Goal: Task Accomplishment & Management: Complete application form

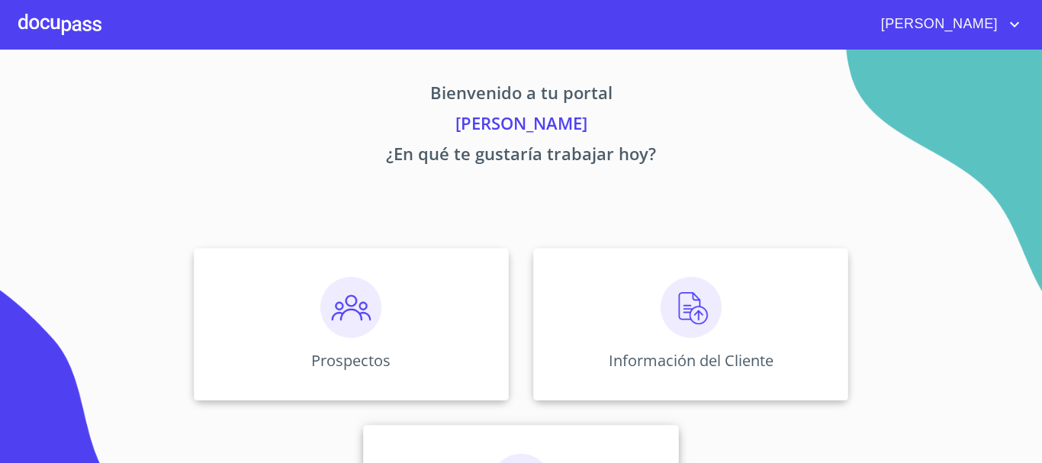
scroll to position [127, 0]
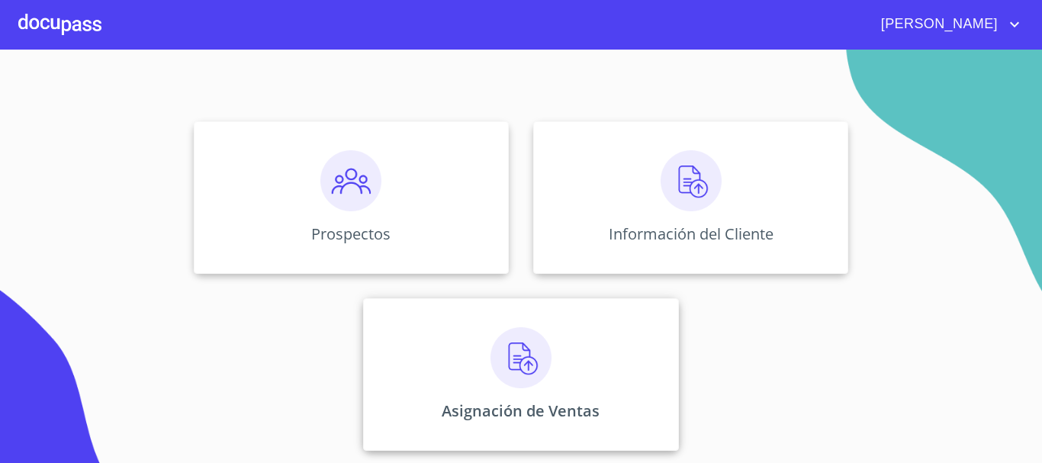
click at [516, 370] on img at bounding box center [520, 357] width 61 height 61
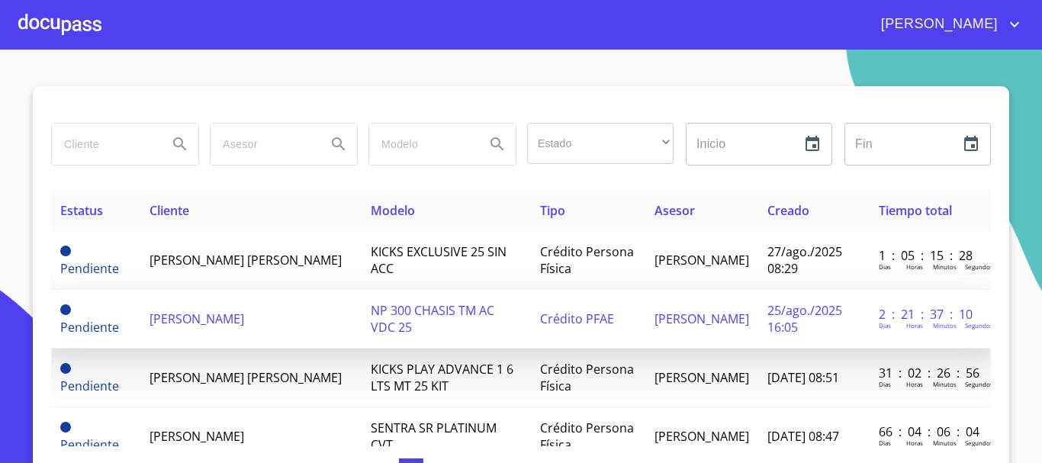
click at [400, 313] on span "NP 300 CHASIS TM AC VDC 25" at bounding box center [433, 319] width 124 height 34
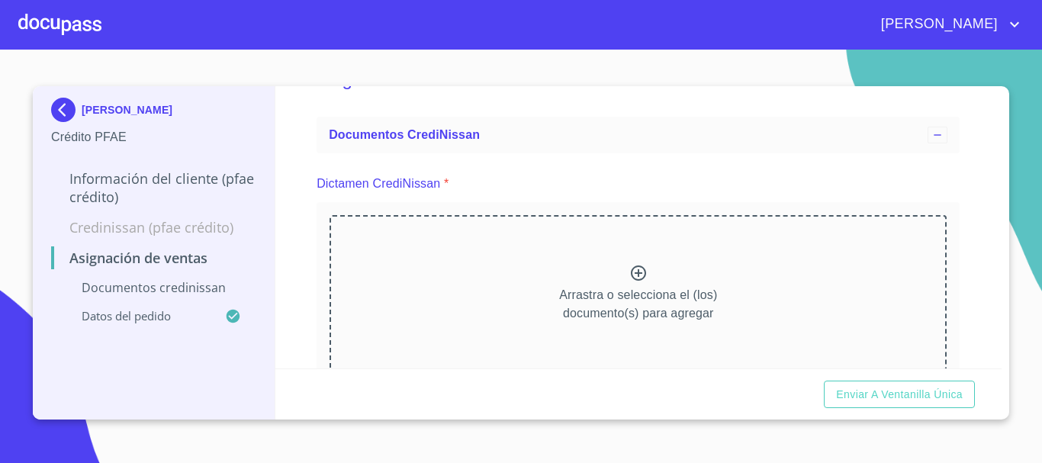
scroll to position [76, 0]
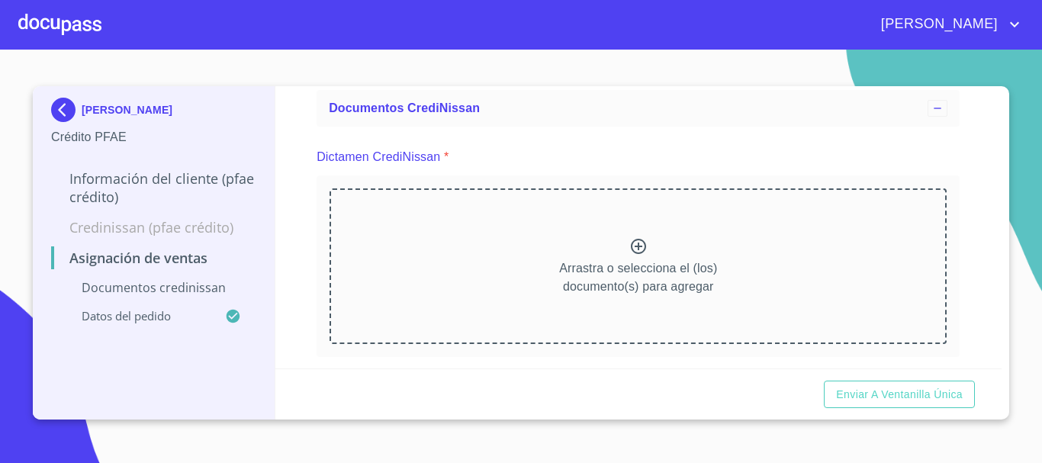
click at [633, 250] on icon at bounding box center [638, 246] width 18 height 18
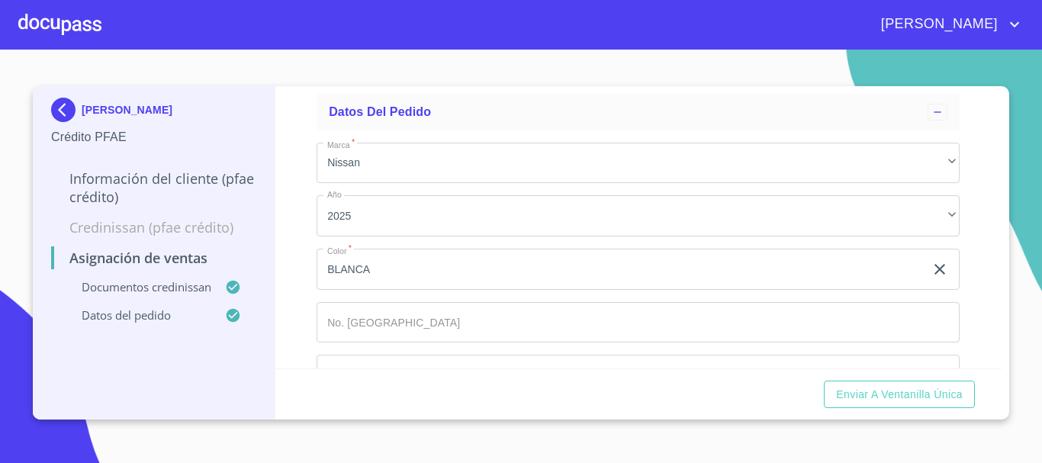
scroll to position [851, 0]
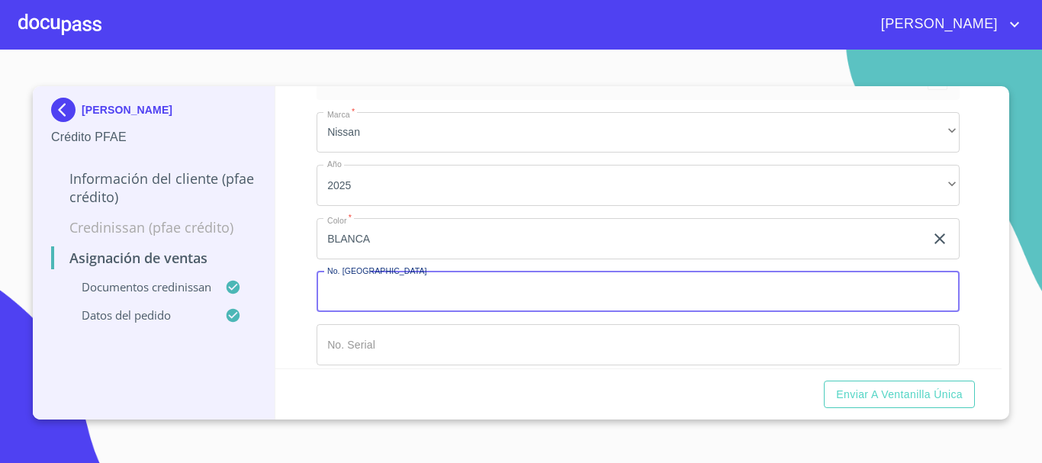
click at [712, 283] on input "Marca   *" at bounding box center [638, 292] width 643 height 41
type input "149004"
click at [632, 339] on input "Marca   *" at bounding box center [638, 344] width 643 height 41
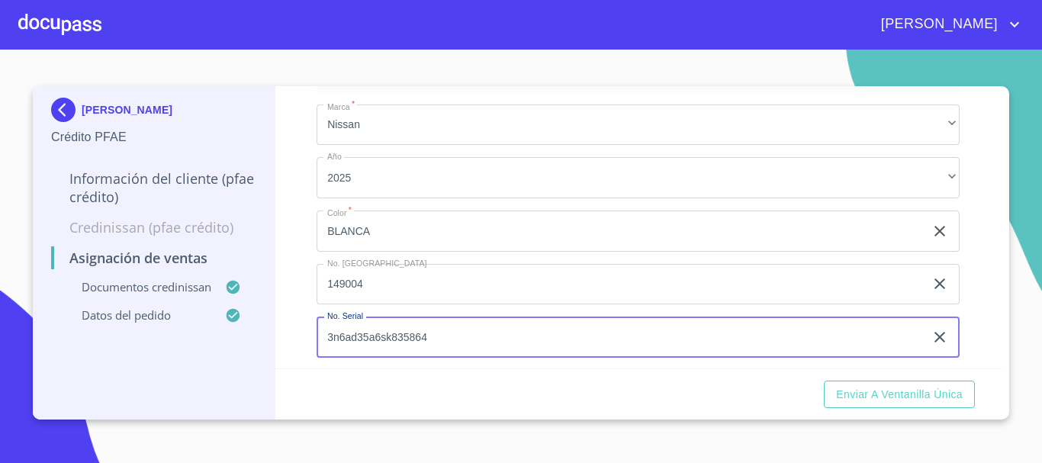
scroll to position [866, 0]
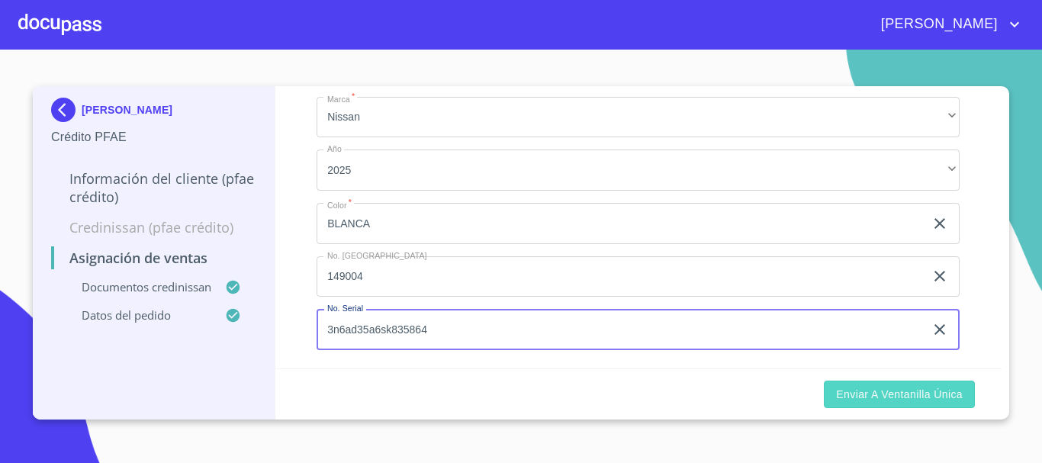
type input "3n6ad35a6sk835864"
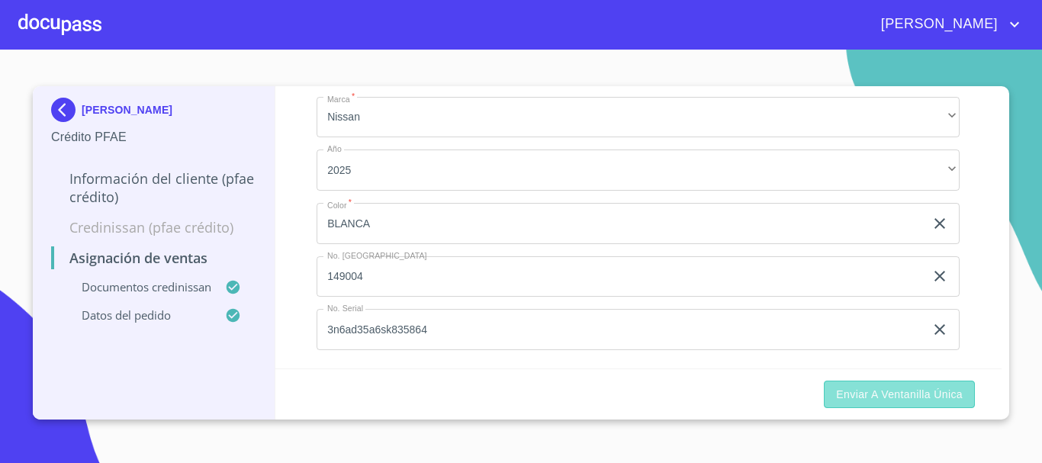
click at [898, 397] on span "Enviar a Ventanilla única" at bounding box center [899, 394] width 127 height 19
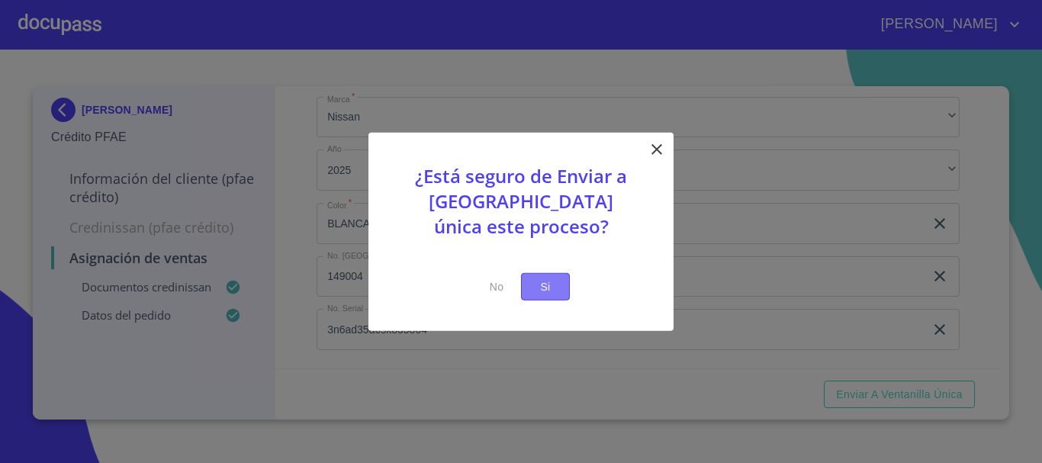
click at [554, 288] on span "Si" at bounding box center [545, 286] width 24 height 19
